Goal: Task Accomplishment & Management: Use online tool/utility

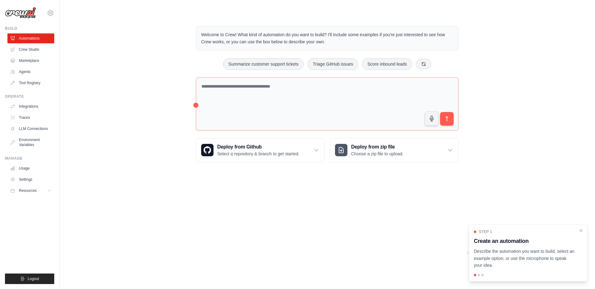
click at [104, 204] on body "[EMAIL_ADDRESS][DOMAIN_NAME] Deerfield Group Deerfield Agency ✓ Settings Build …" at bounding box center [297, 144] width 595 height 289
click at [585, 230] on div "Step 1 Create an automation Describe the automation you want to build, select a…" at bounding box center [527, 253] width 119 height 58
click at [580, 230] on icon "Close walkthrough" at bounding box center [581, 230] width 3 height 3
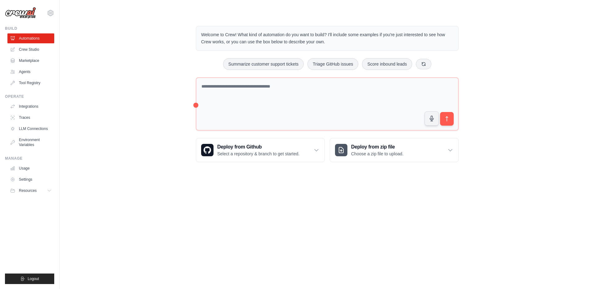
click at [168, 221] on body "[EMAIL_ADDRESS][DOMAIN_NAME] Deerfield Group Deerfield Agency ✓ Settings Build …" at bounding box center [297, 144] width 595 height 289
click at [169, 212] on body "[EMAIL_ADDRESS][DOMAIN_NAME] Deerfield Group Deerfield Agency ✓ Settings Build …" at bounding box center [297, 144] width 595 height 289
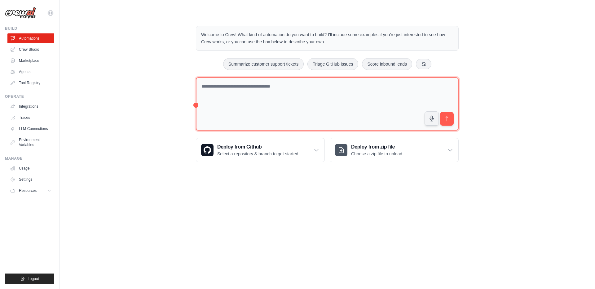
click at [229, 106] on textarea at bounding box center [327, 104] width 263 height 54
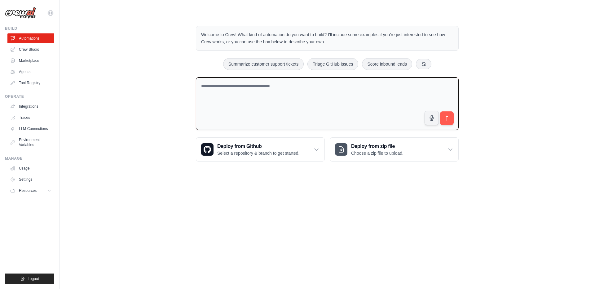
click at [226, 103] on textarea at bounding box center [327, 103] width 263 height 53
click at [133, 177] on main "Welcome to Crew! What kind of automation do you want to build? I'll include som…" at bounding box center [326, 89] width 535 height 178
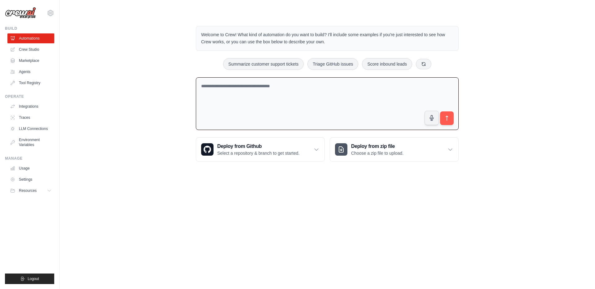
click at [133, 177] on main "Welcome to Crew! What kind of automation do you want to build? I'll include som…" at bounding box center [326, 89] width 535 height 178
